Goal: Task Accomplishment & Management: Manage account settings

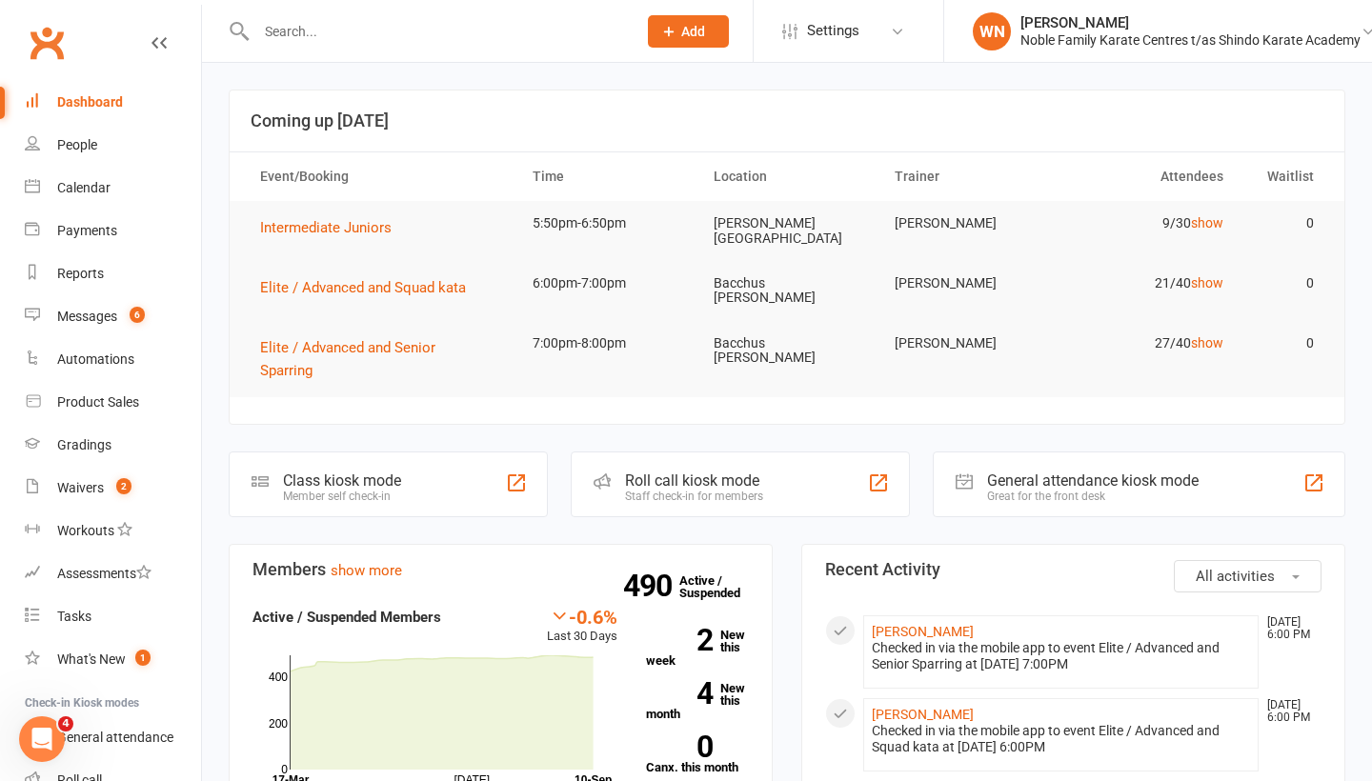
click at [292, 34] on input "text" at bounding box center [437, 31] width 373 height 27
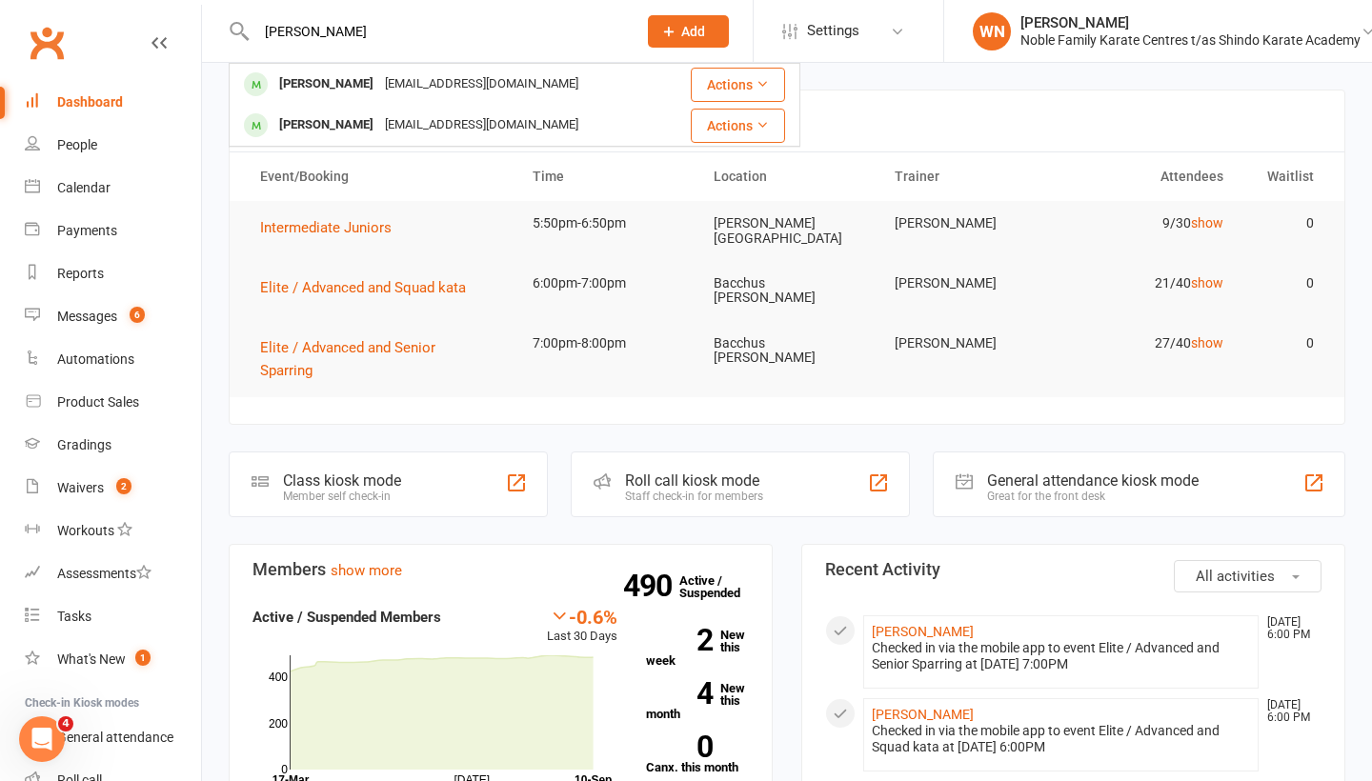
type input "[PERSON_NAME]"
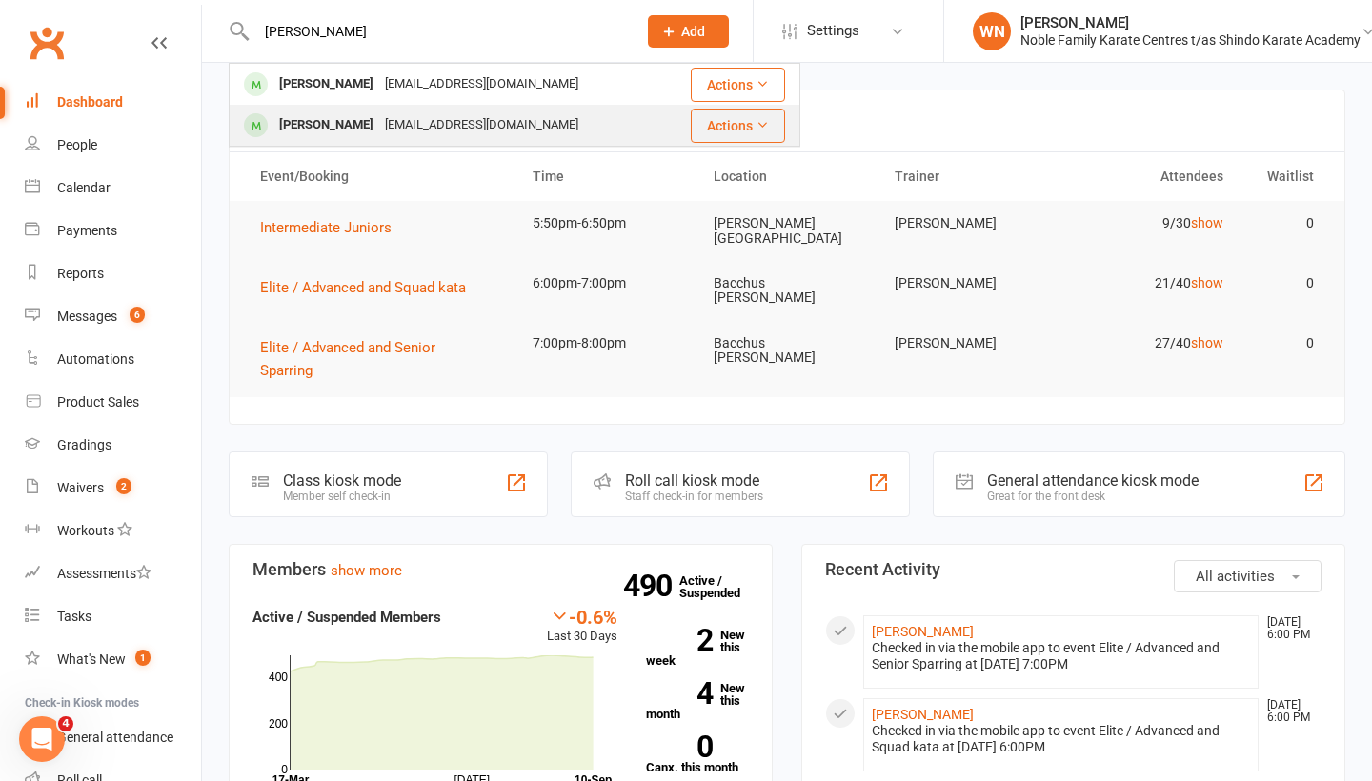
drag, startPoint x: 289, startPoint y: 62, endPoint x: 296, endPoint y: 118, distance: 56.7
click at [296, 118] on div "[PERSON_NAME]" at bounding box center [326, 125] width 106 height 28
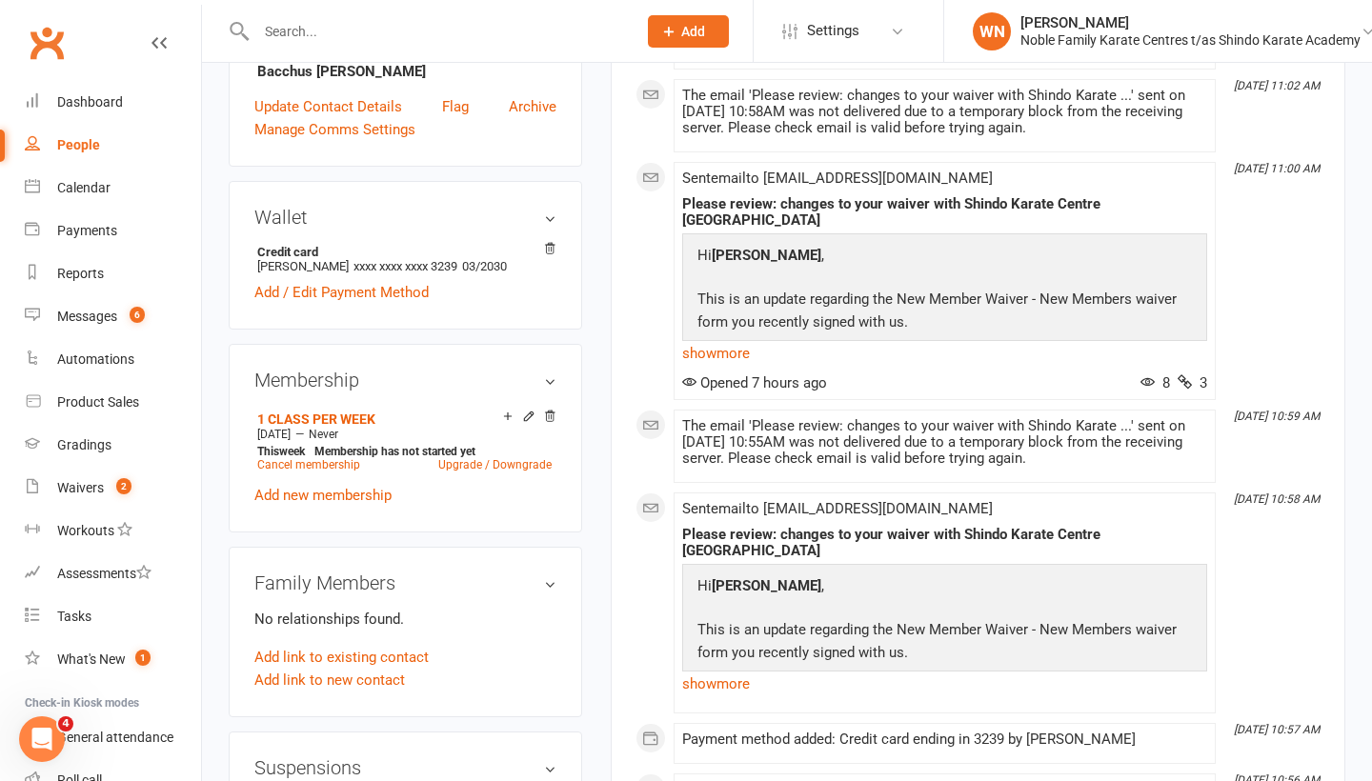
scroll to position [514, 0]
click at [286, 473] on link "Cancel membership" at bounding box center [308, 465] width 103 height 13
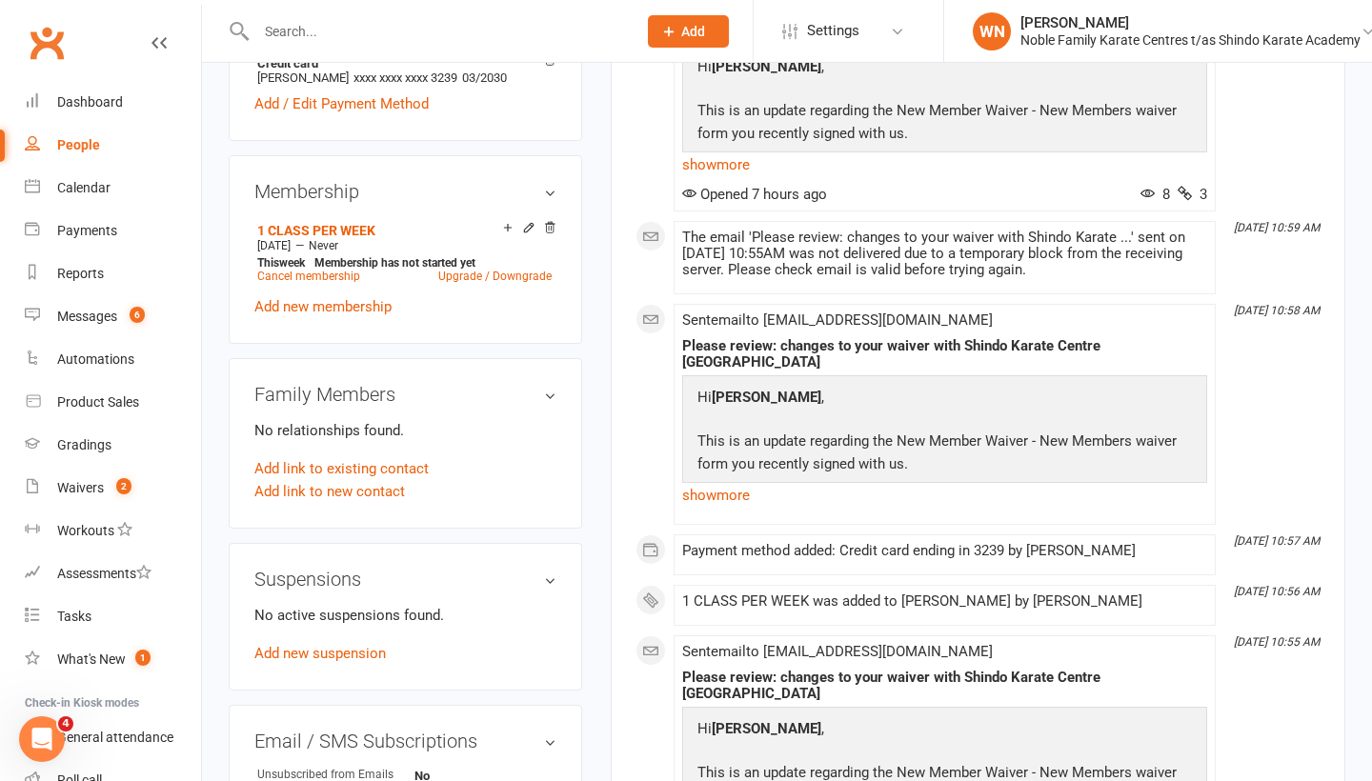
scroll to position [703, 0]
click at [323, 284] on link "Cancel membership" at bounding box center [308, 277] width 103 height 13
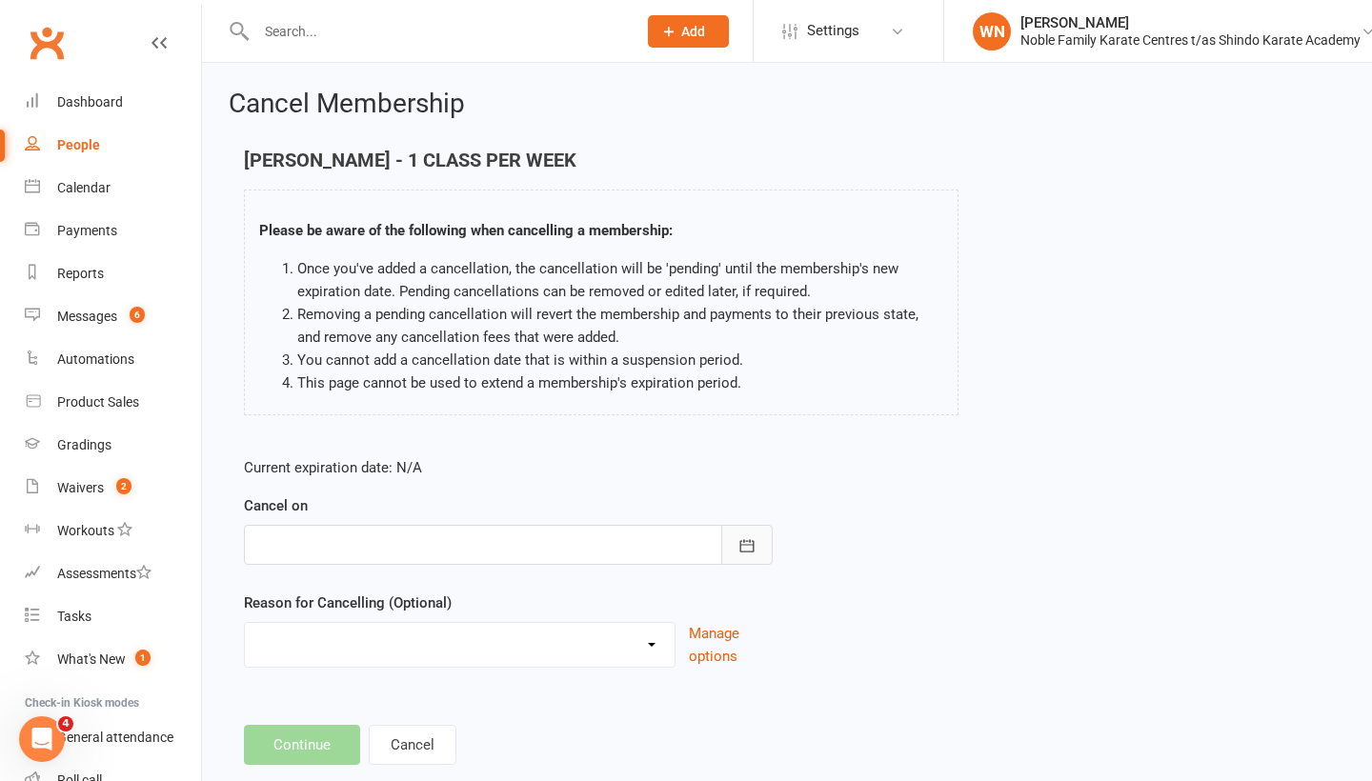
click at [761, 539] on button "button" at bounding box center [746, 545] width 51 height 40
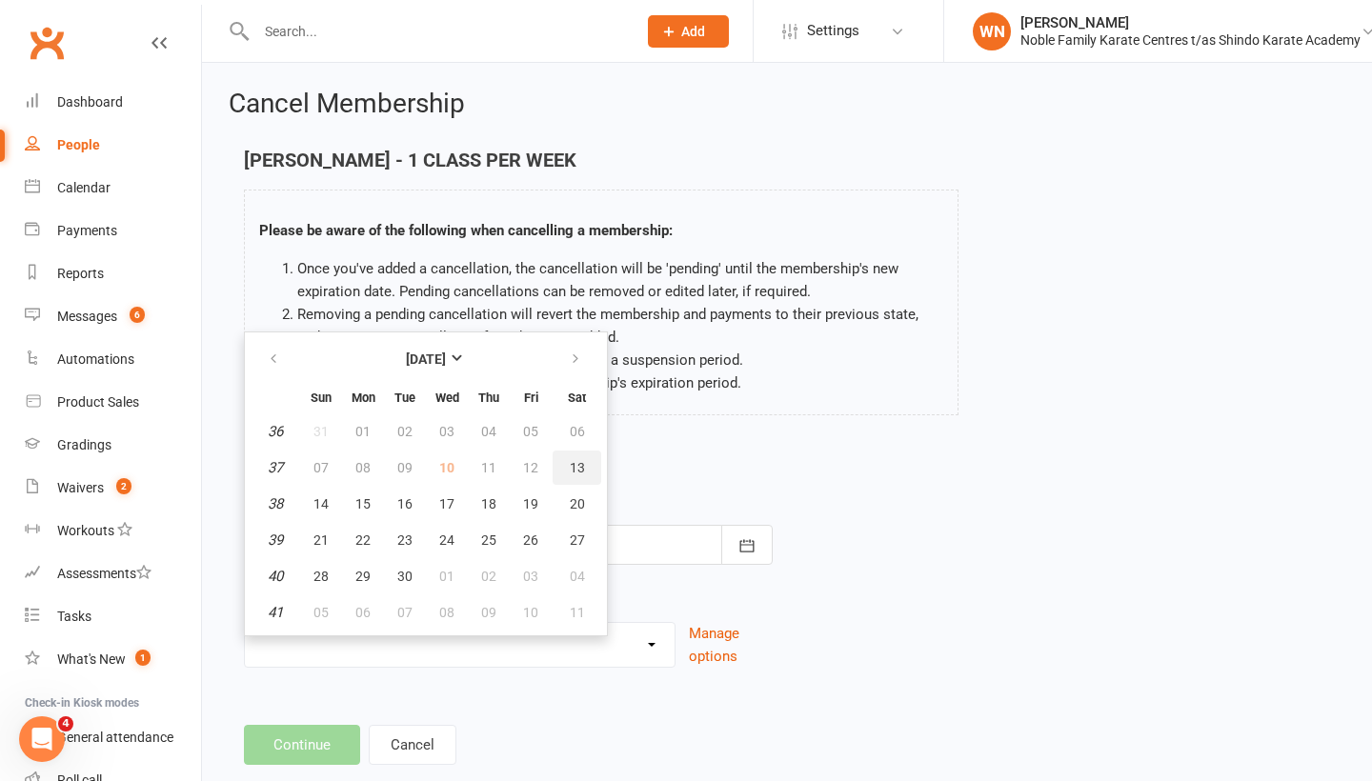
click at [578, 460] on span "13" at bounding box center [577, 467] width 15 height 15
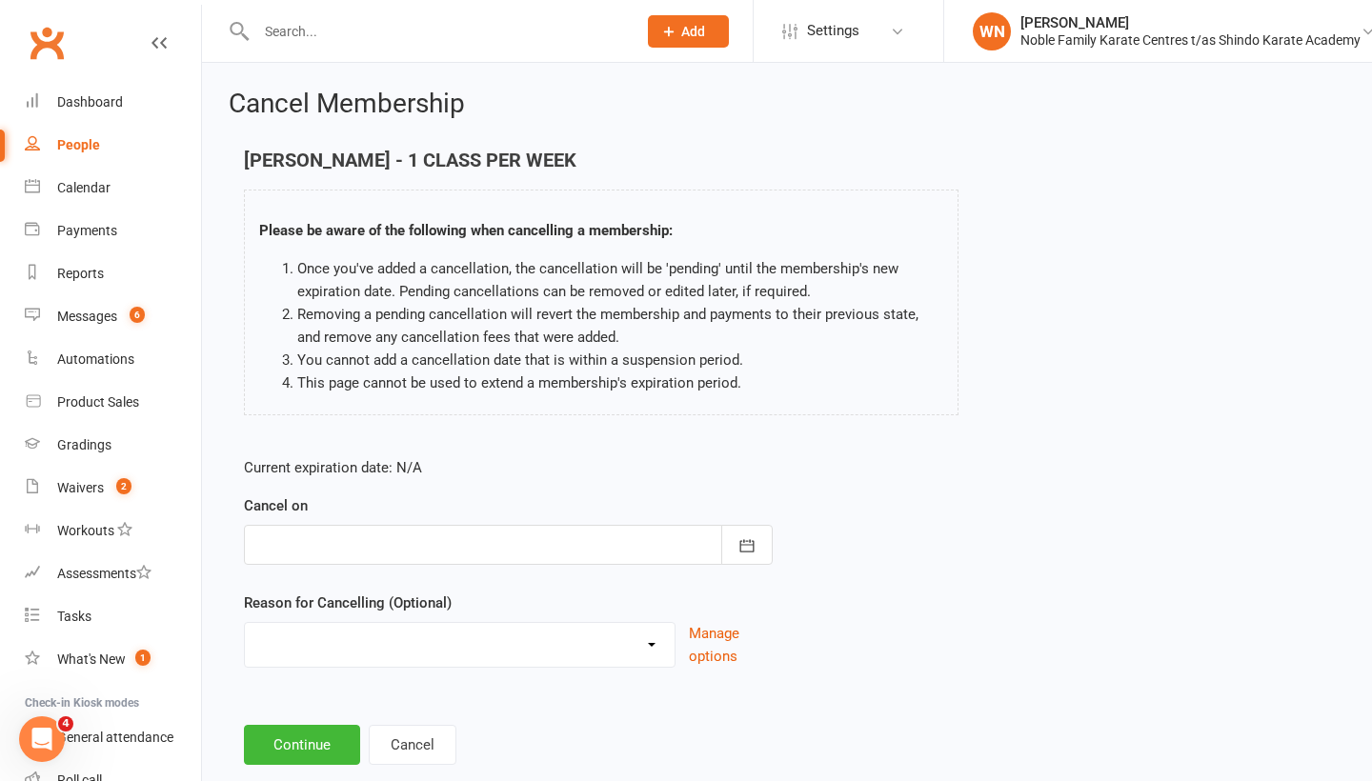
type input "[DATE]"
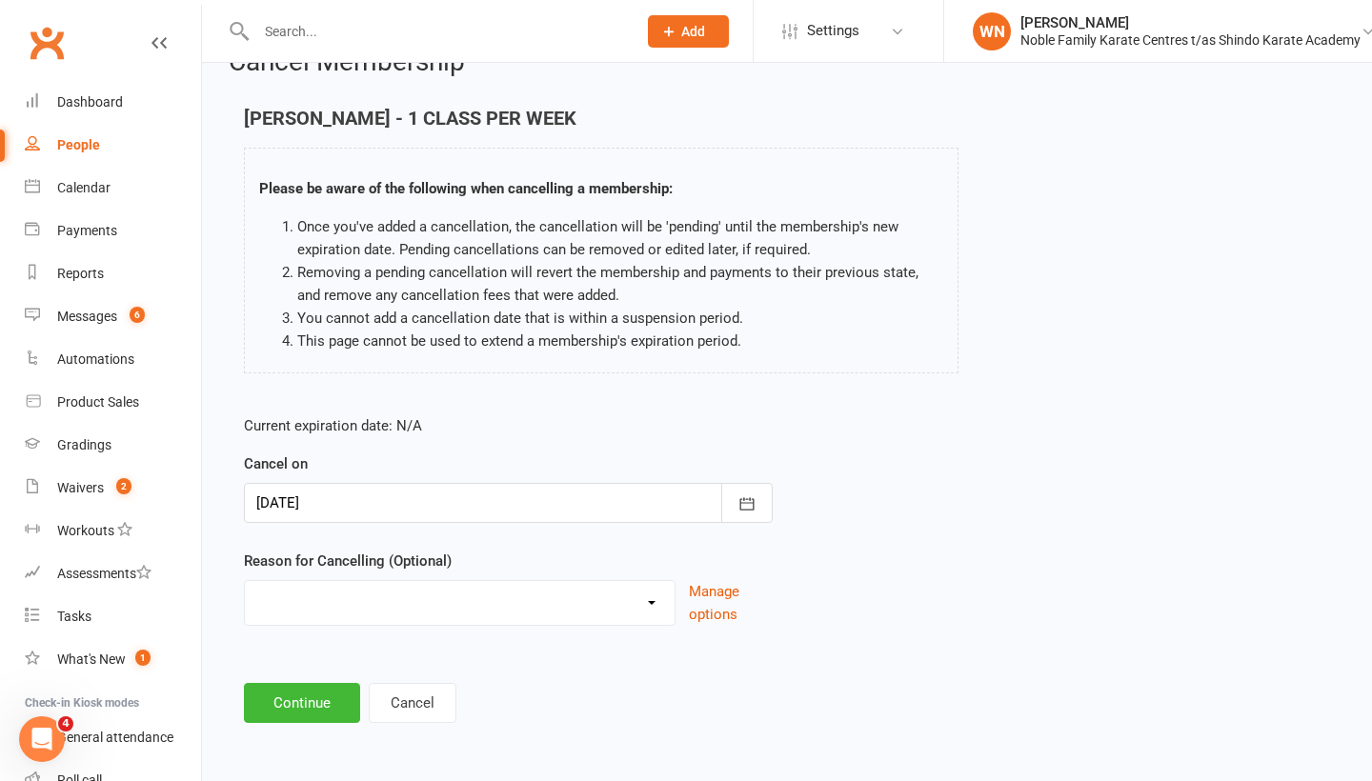
scroll to position [57, 0]
click at [405, 698] on button "Cancel" at bounding box center [413, 703] width 88 height 40
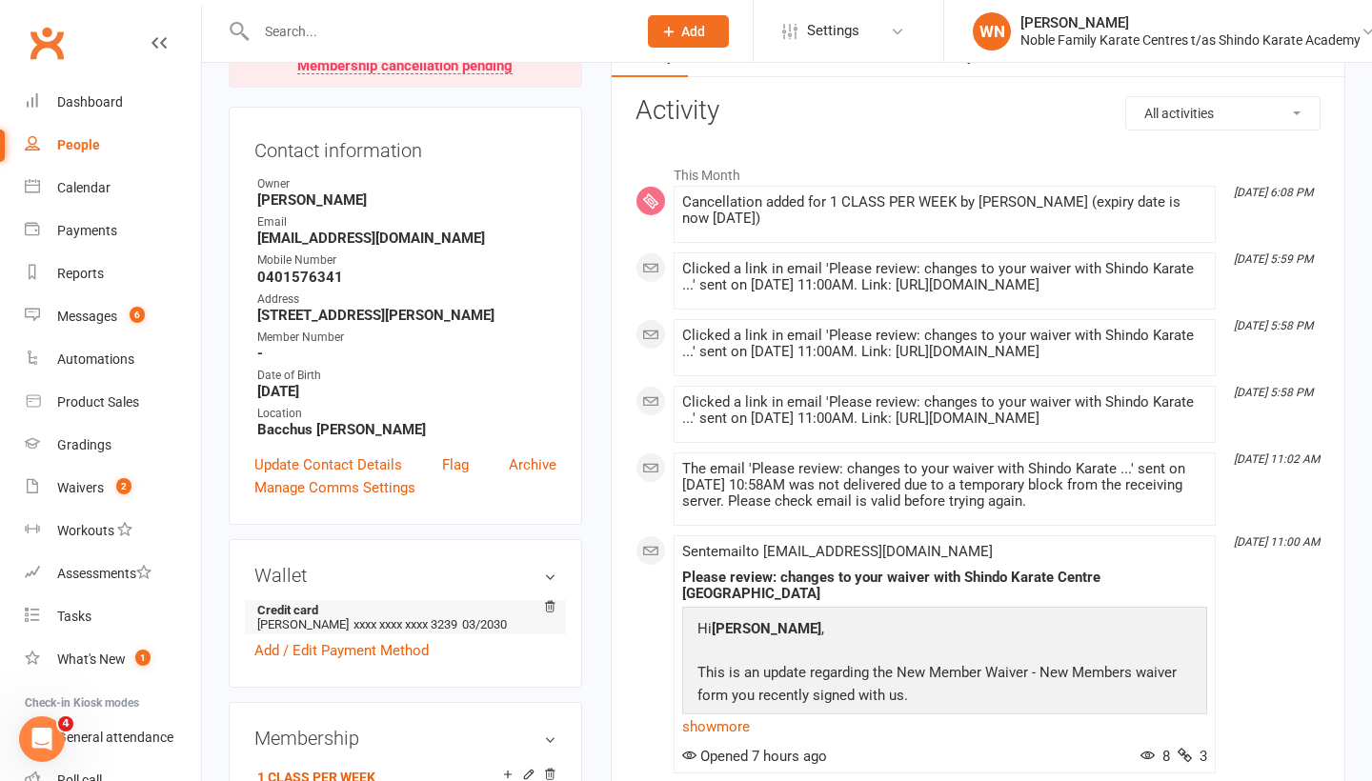
scroll to position [212, 0]
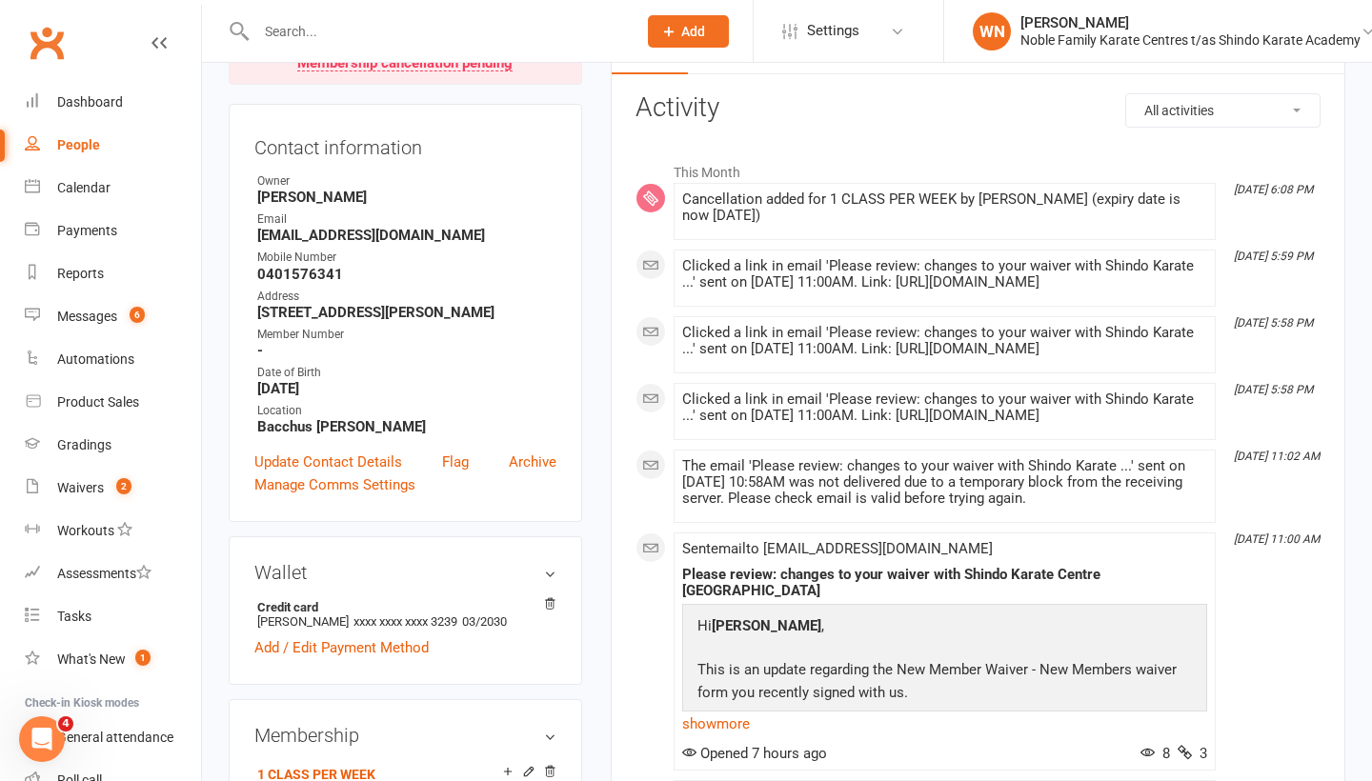
click at [299, 32] on input "text" at bounding box center [437, 31] width 373 height 27
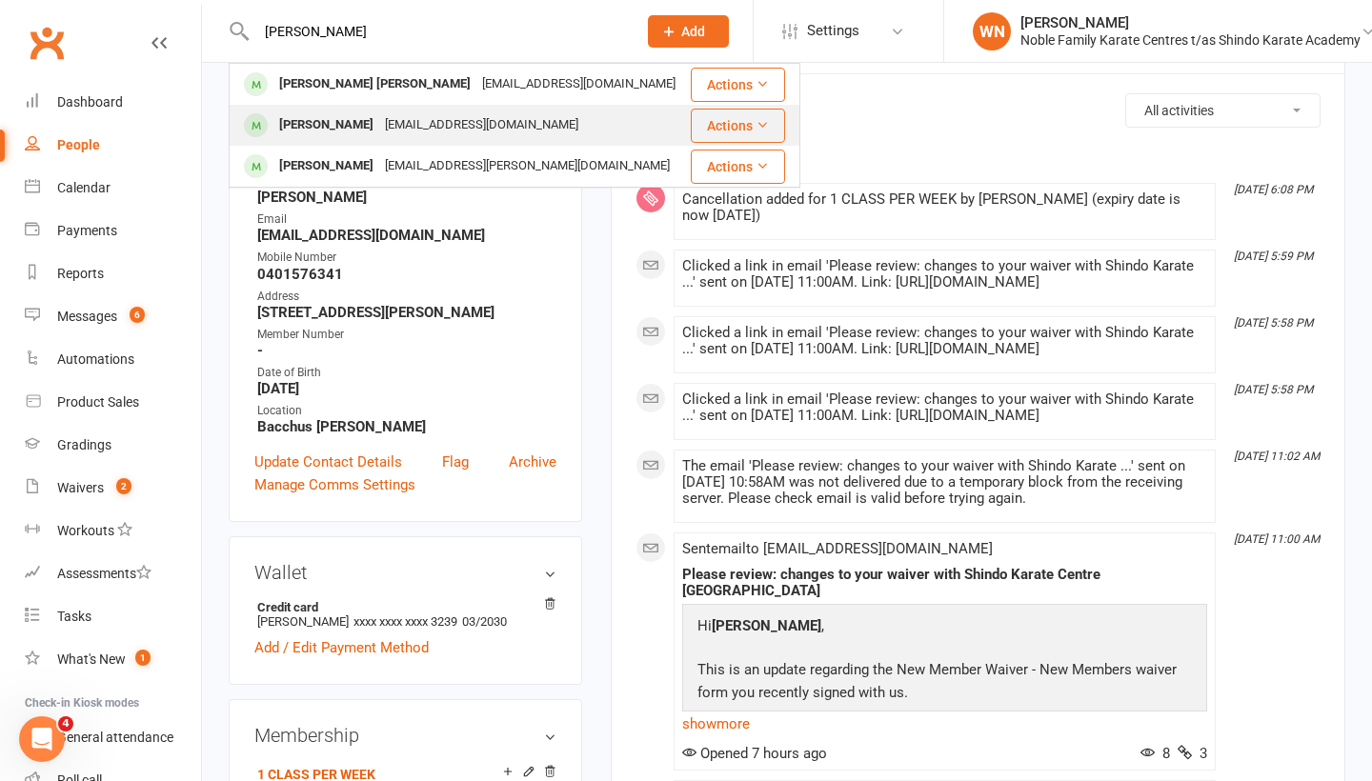
type input "[PERSON_NAME]"
click at [331, 127] on div "[PERSON_NAME]" at bounding box center [326, 125] width 106 height 28
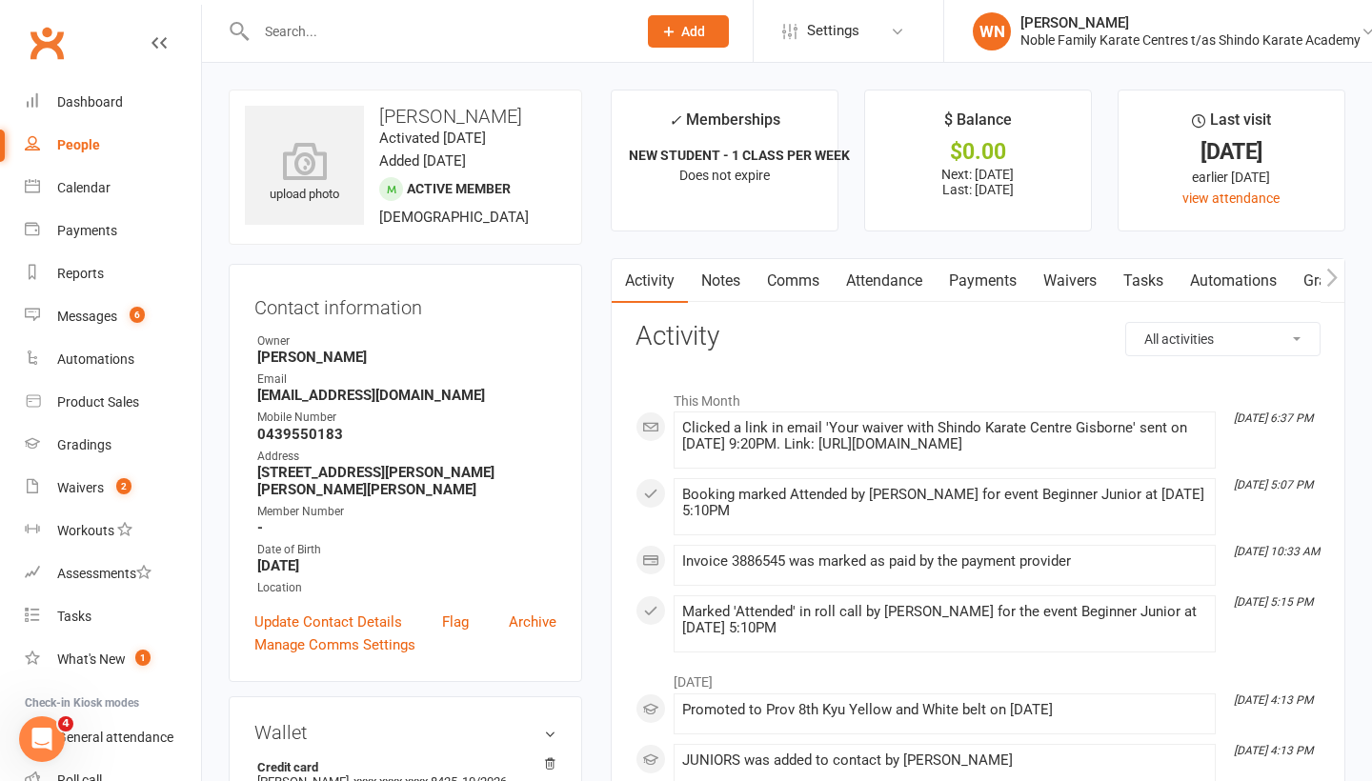
click at [1244, 284] on link "Automations" at bounding box center [1233, 281] width 113 height 44
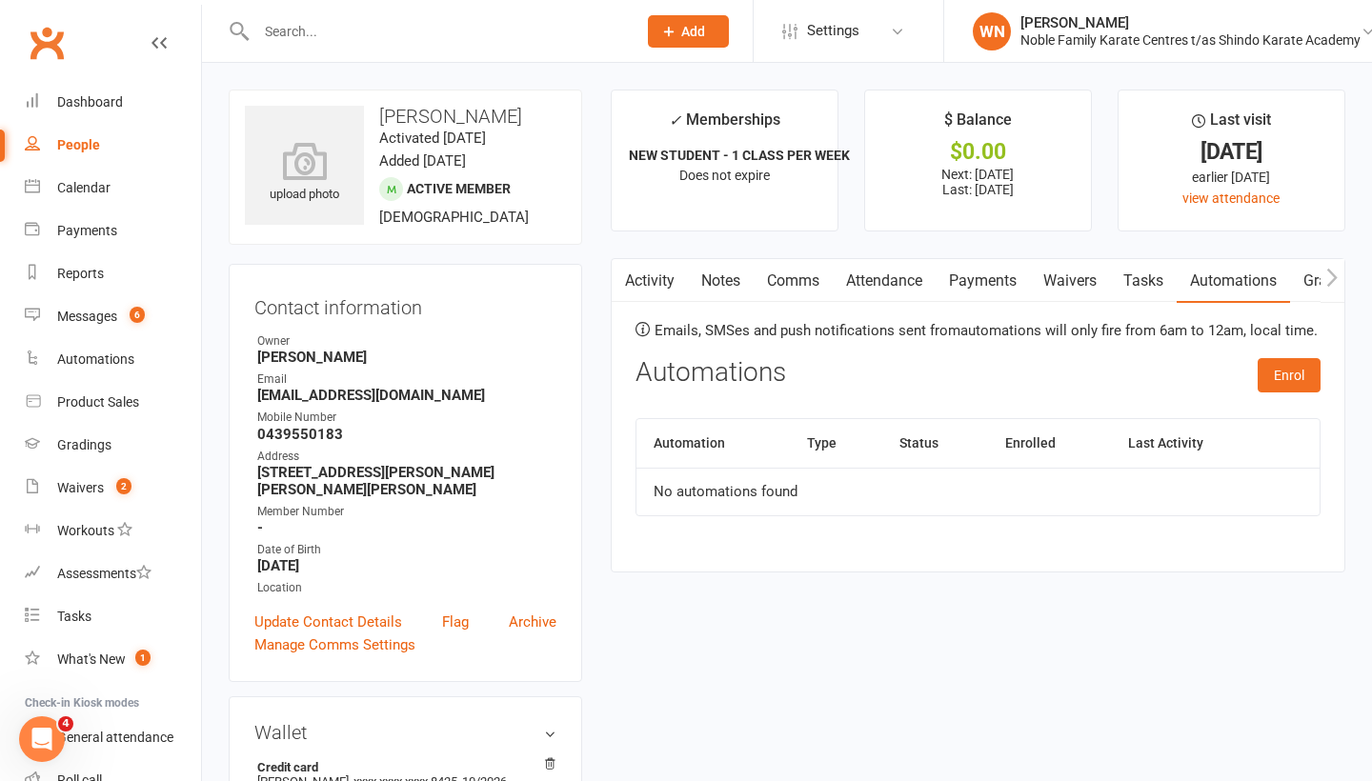
click at [1327, 275] on icon "button" at bounding box center [1331, 278] width 11 height 20
click at [1183, 284] on link "Mobile App" at bounding box center [1170, 281] width 103 height 44
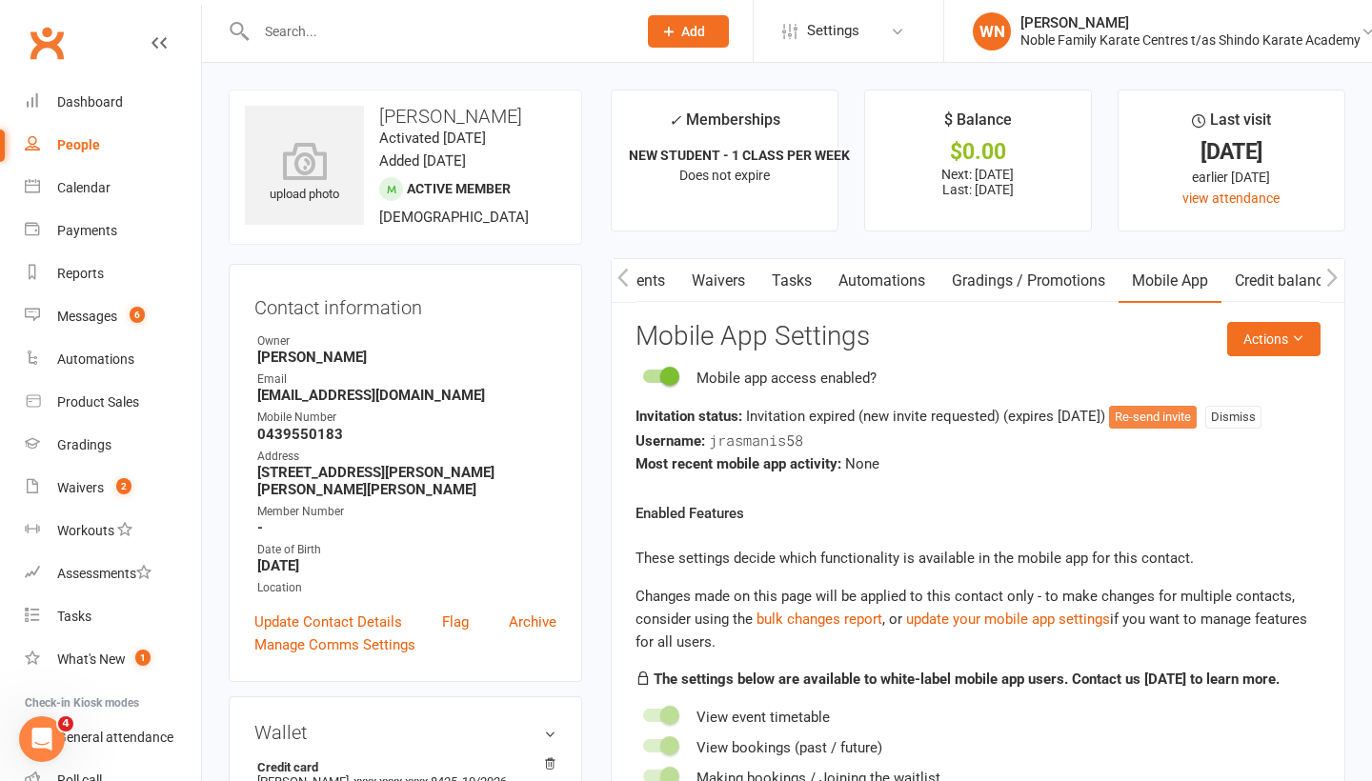
click at [1186, 418] on button "Re-send invite" at bounding box center [1153, 417] width 88 height 23
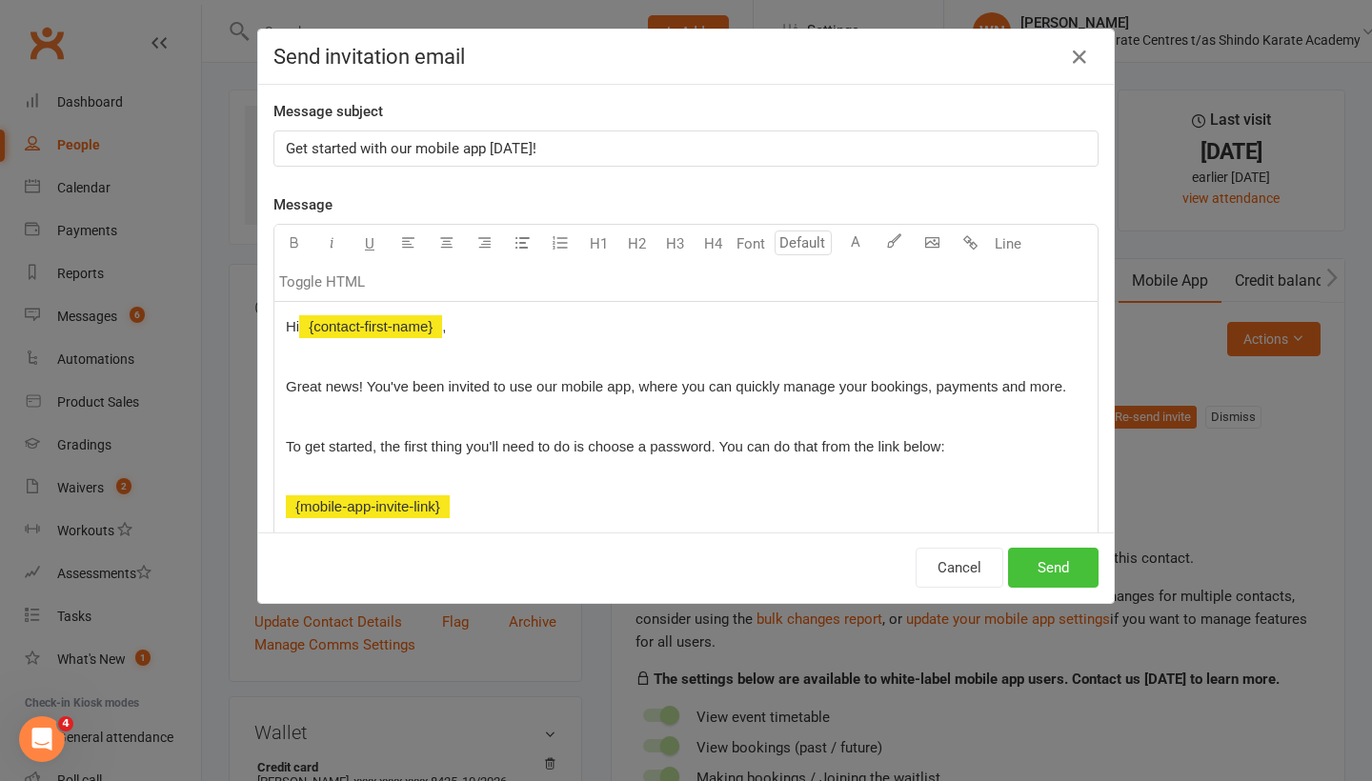
click at [1066, 568] on button "Send" at bounding box center [1053, 568] width 91 height 40
